Goal: Task Accomplishment & Management: Complete application form

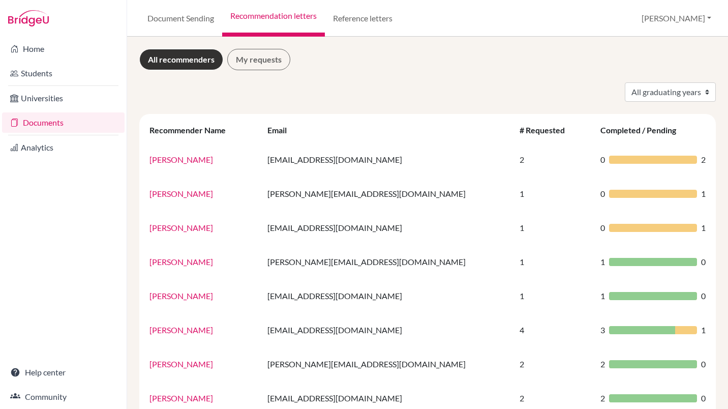
click at [269, 64] on link "My requests" at bounding box center [258, 59] width 63 height 21
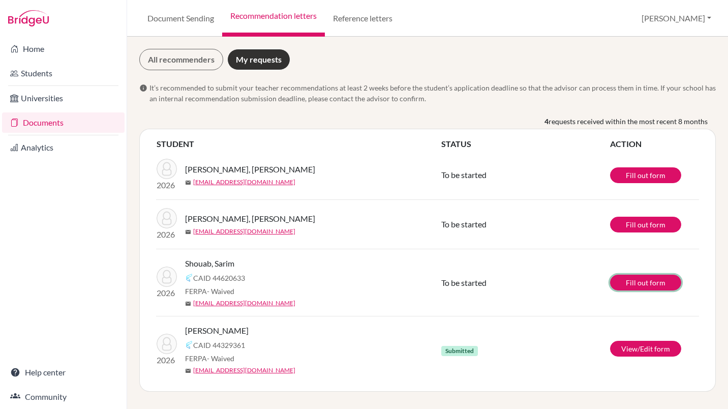
click at [639, 284] on link "Fill out form" at bounding box center [645, 283] width 71 height 16
